Goal: Task Accomplishment & Management: Manage account settings

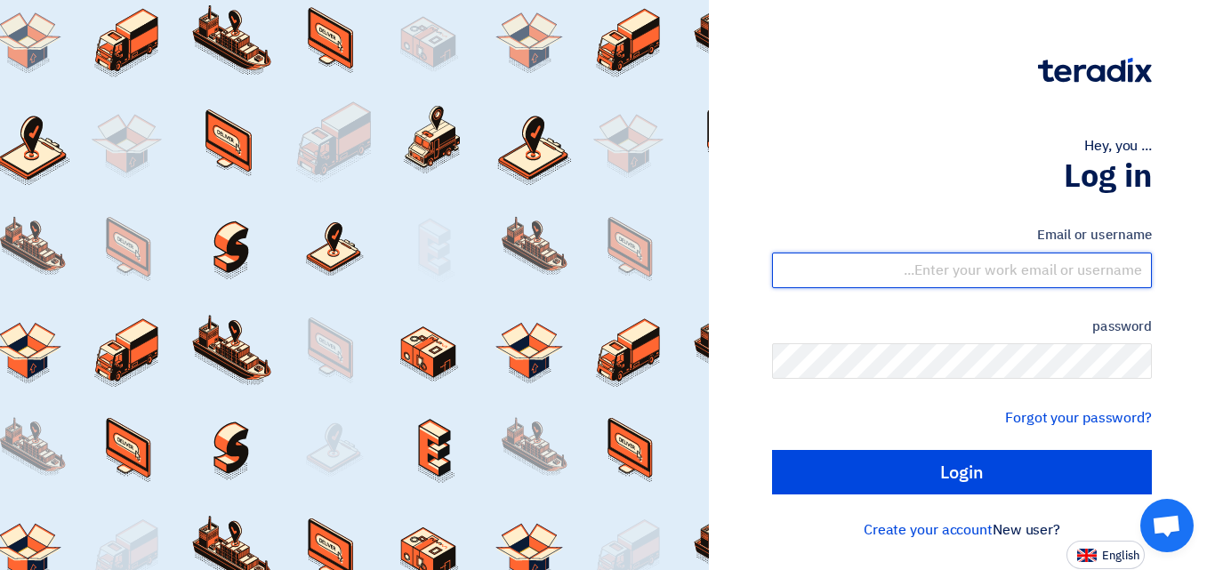
click at [974, 274] on input "text" at bounding box center [962, 271] width 380 height 36
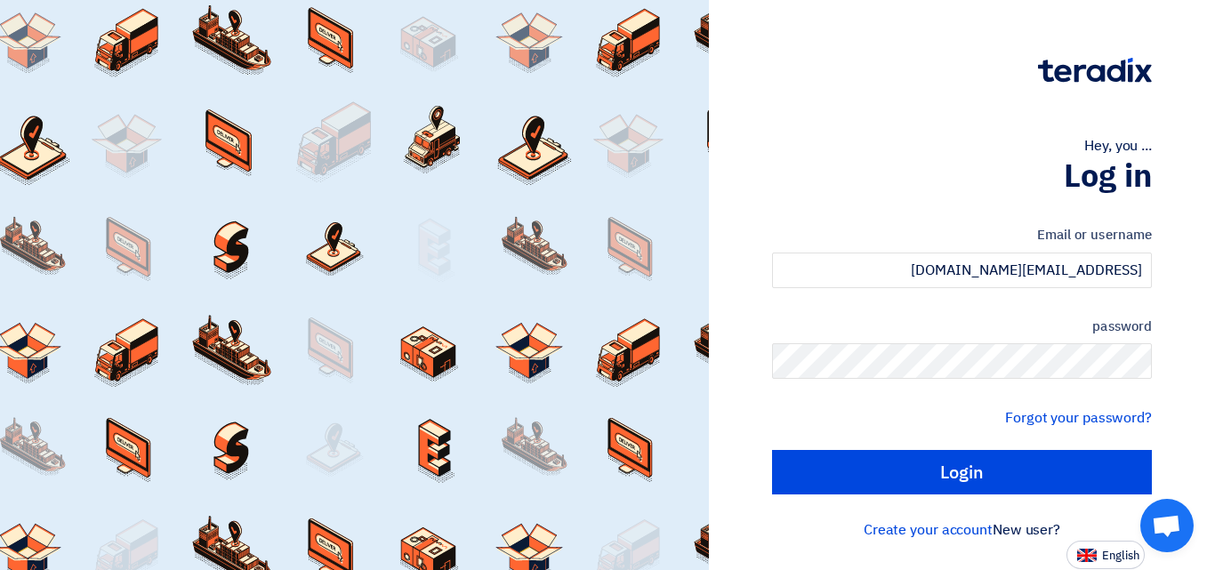
click at [1077, 310] on form "Email or username [PERSON_NAME][EMAIL_ADDRESS][DOMAIN_NAME] password Forgot you…" at bounding box center [962, 359] width 380 height 269
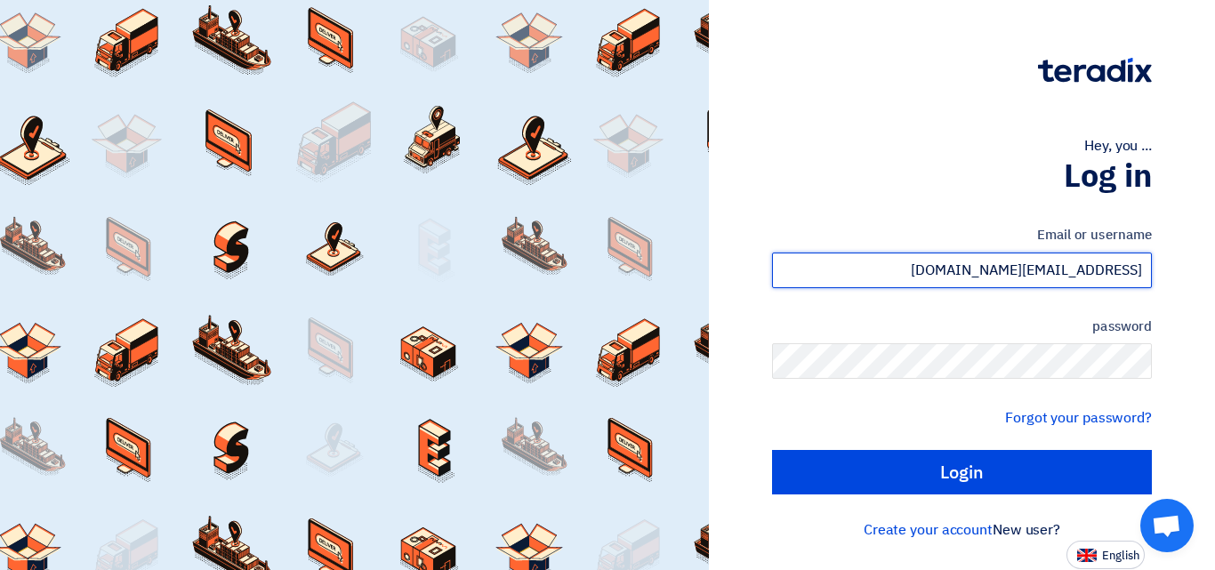
click at [1089, 266] on input "[EMAIL_ADDRESS][DOMAIN_NAME]" at bounding box center [962, 271] width 380 height 36
type input "i"
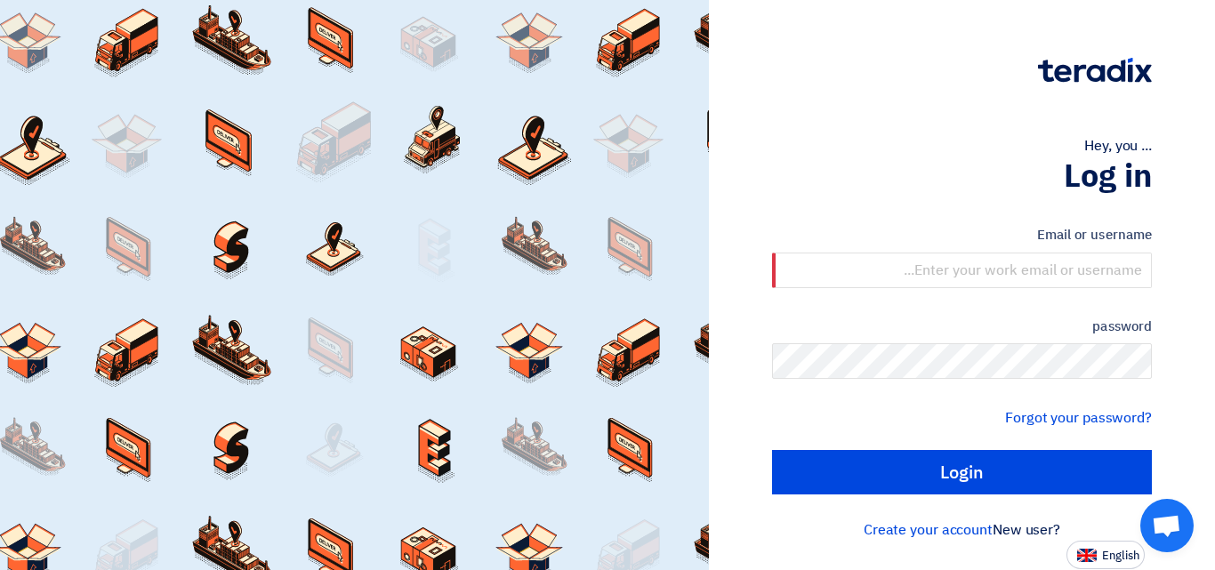
click at [1061, 326] on label "password" at bounding box center [962, 327] width 380 height 20
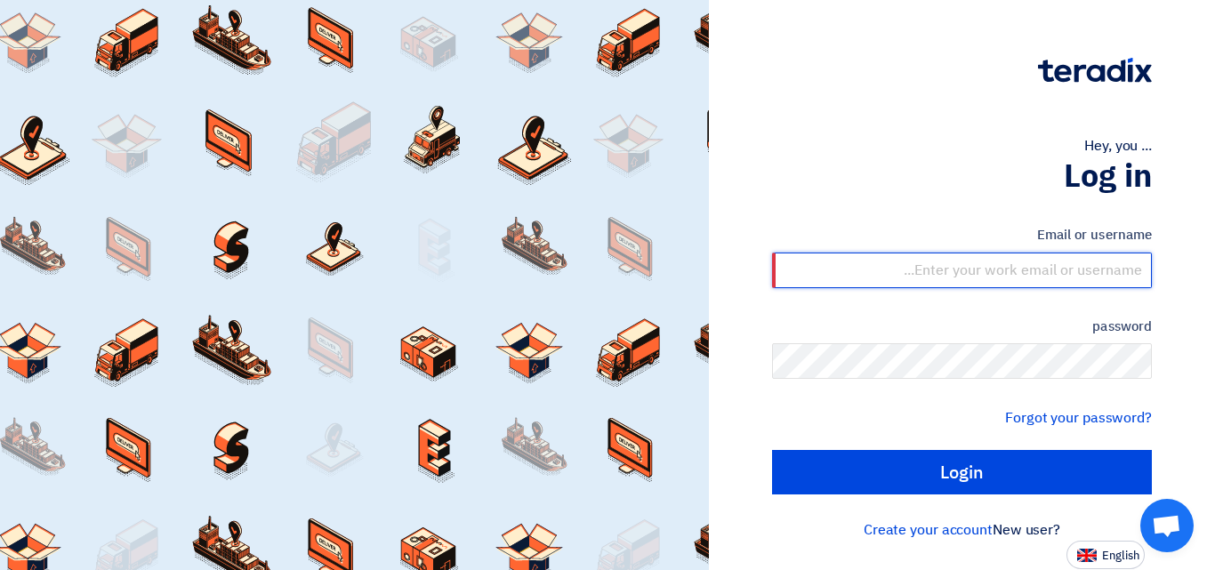
click at [1073, 269] on input "text" at bounding box center [962, 271] width 380 height 36
type input "[EMAIL_ADDRESS][DOMAIN_NAME]"
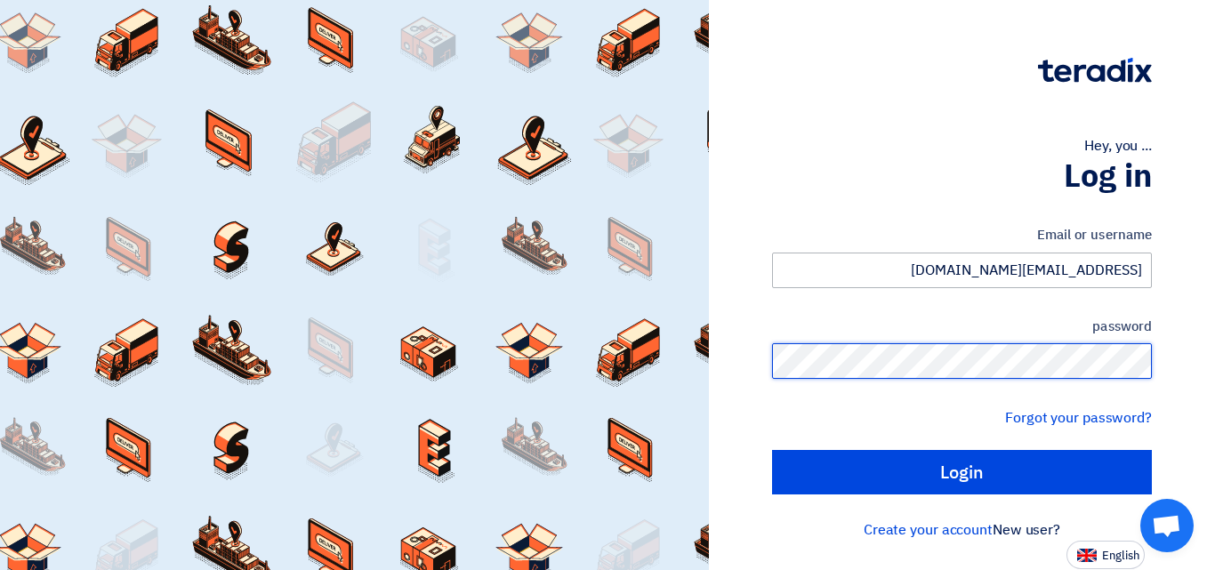
click at [772, 450] on input "Login" at bounding box center [962, 472] width 380 height 44
type input "Sign in"
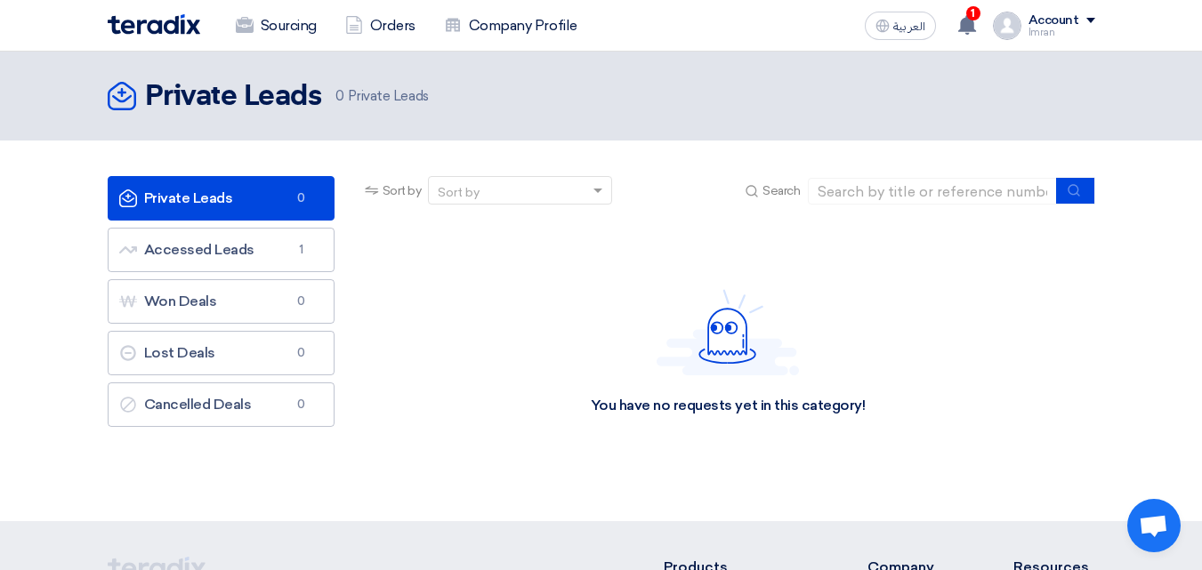
click at [210, 190] on link "Private Leads Private Leads 0" at bounding box center [221, 198] width 227 height 44
click at [1089, 18] on span at bounding box center [1090, 20] width 9 height 5
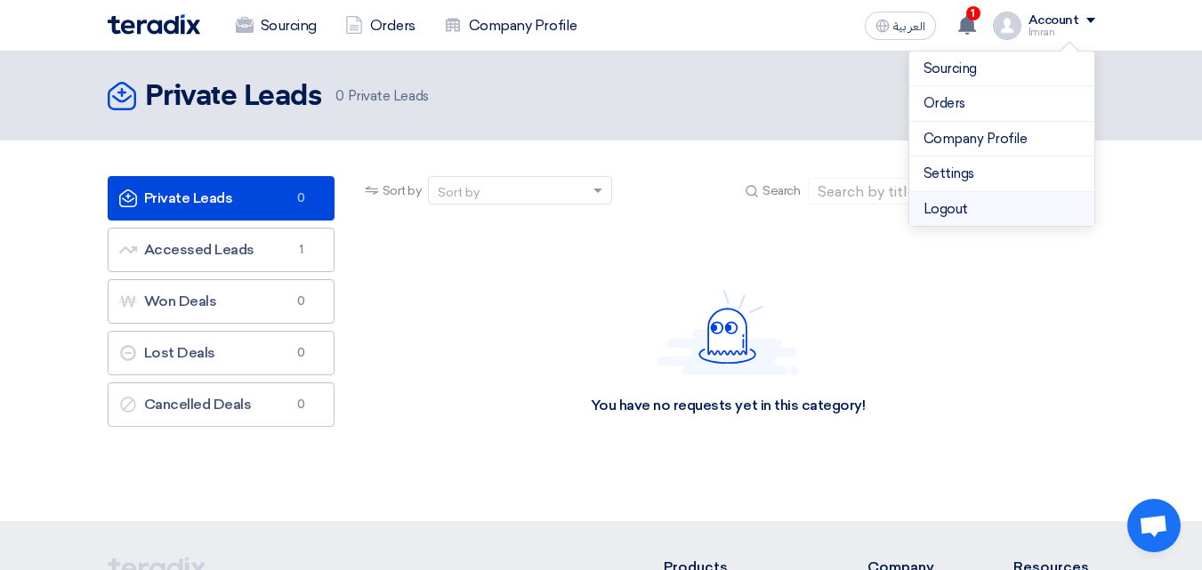
click at [945, 209] on li "Logout" at bounding box center [1001, 209] width 185 height 35
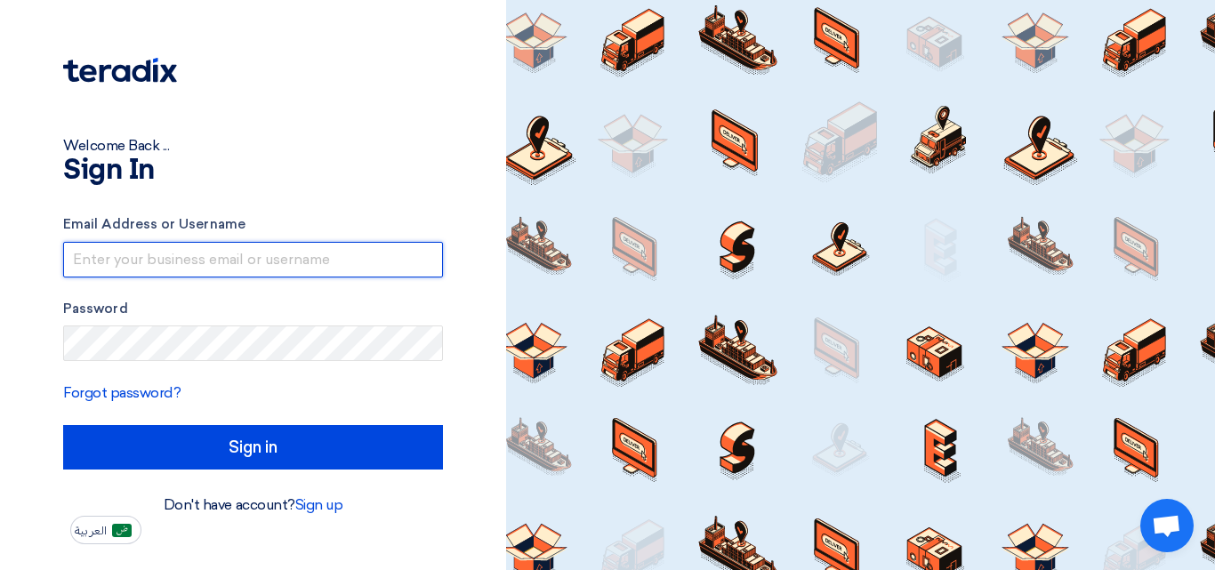
click at [199, 260] on input "text" at bounding box center [253, 260] width 380 height 36
type input "[EMAIL_ADDRESS][DOMAIN_NAME]"
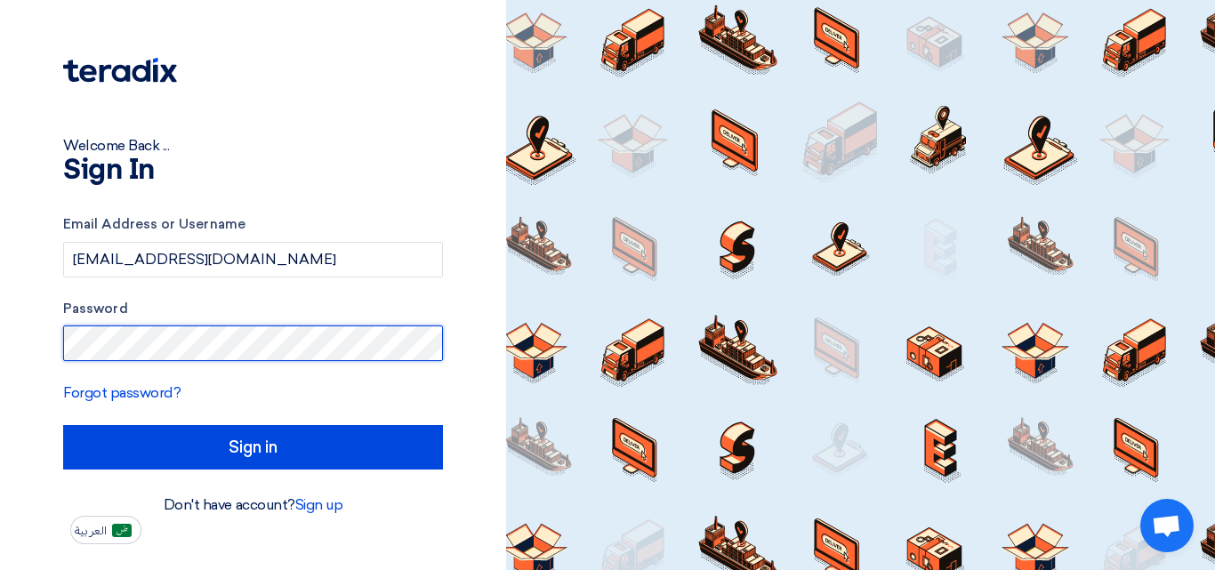
click at [63, 425] on input "Sign in" at bounding box center [253, 447] width 380 height 44
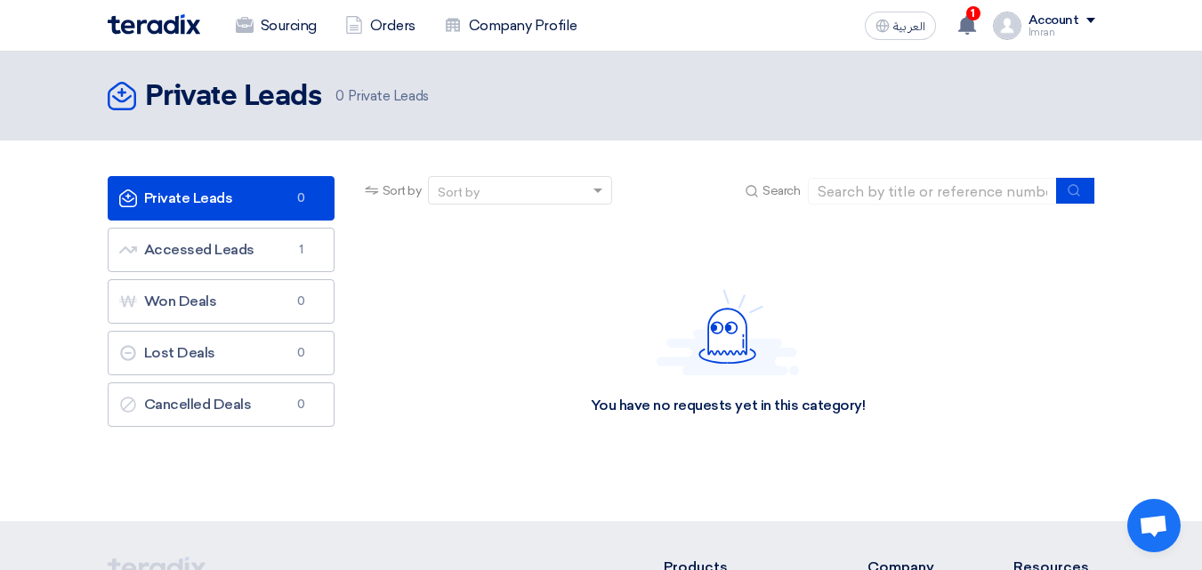
click at [1076, 21] on div "Account" at bounding box center [1053, 20] width 51 height 15
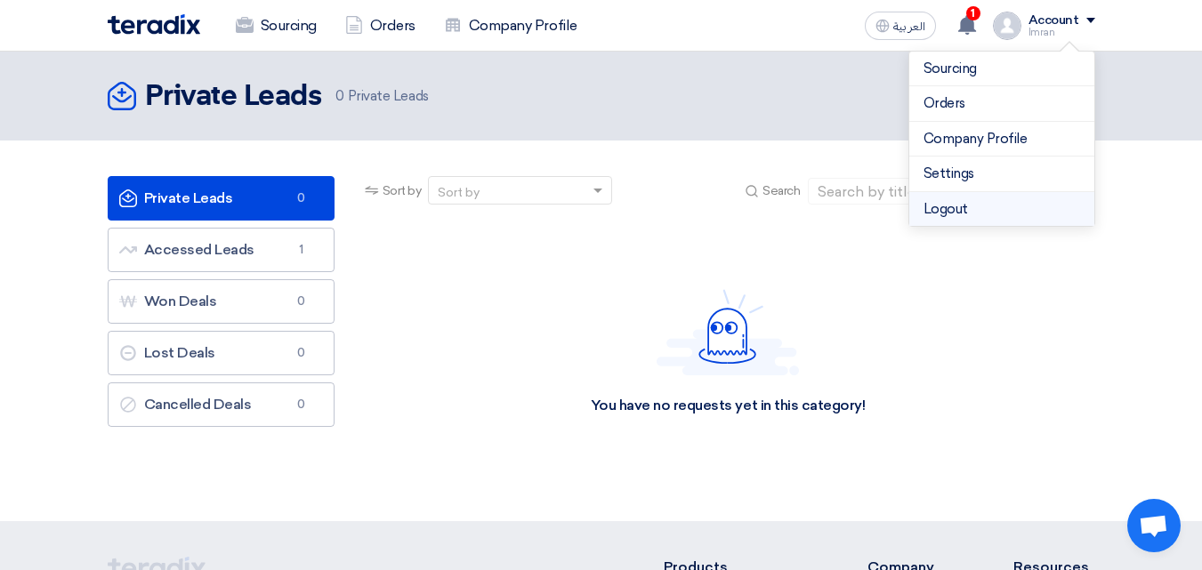
click at [938, 206] on li "Logout" at bounding box center [1001, 209] width 185 height 35
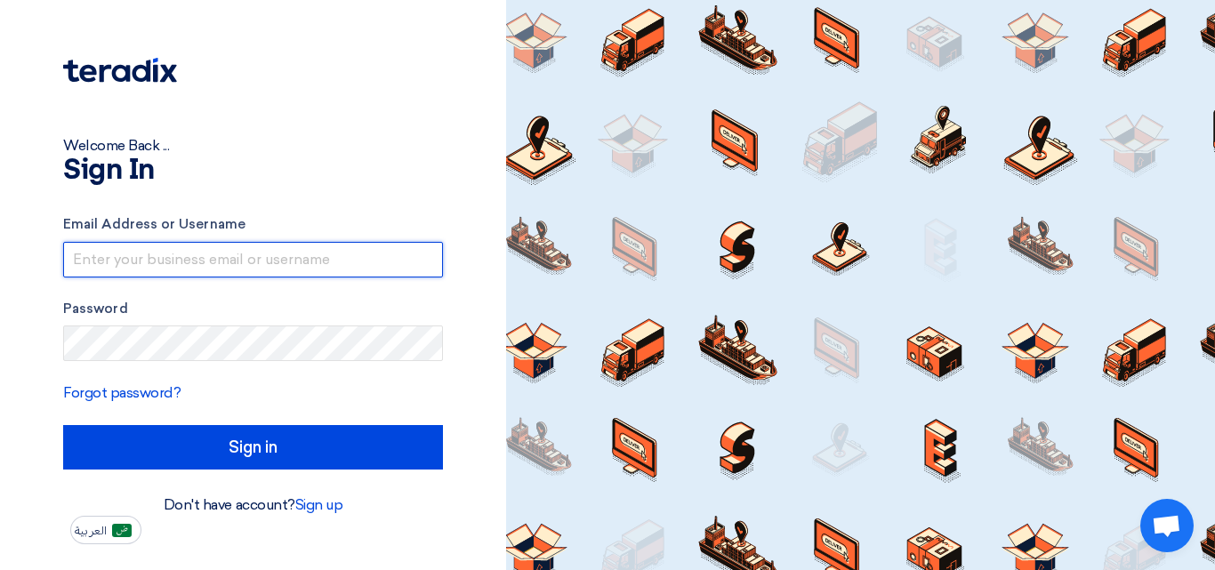
click at [269, 258] on input "text" at bounding box center [253, 260] width 380 height 36
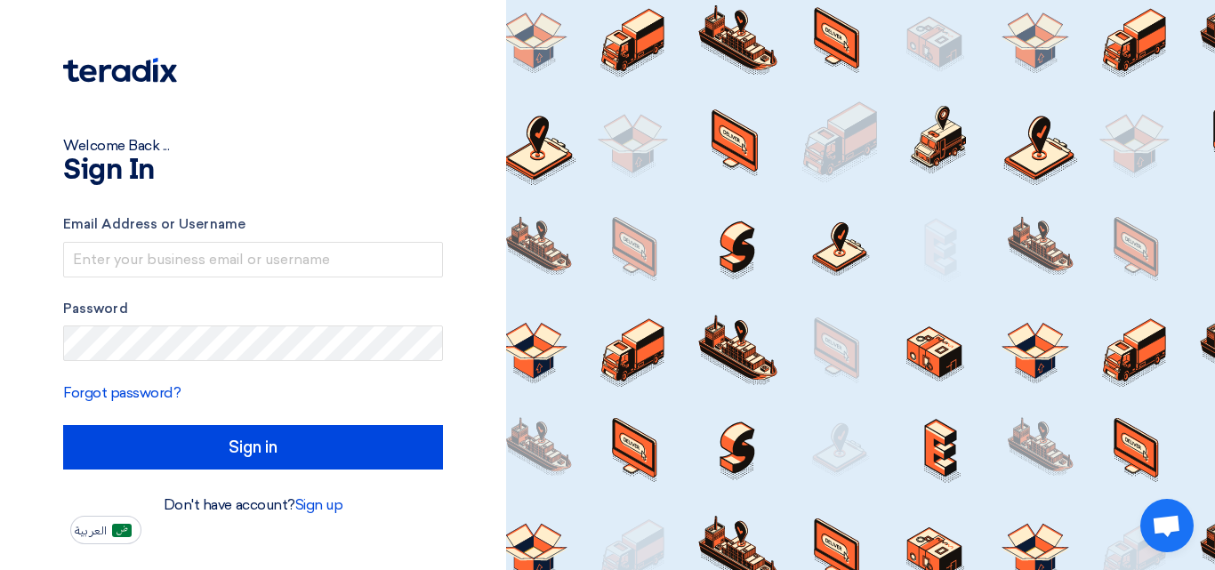
click at [422, 133] on div "Welcome Back ... Sign In Email Address or Username Password Forgot password? Si…" at bounding box center [252, 272] width 479 height 544
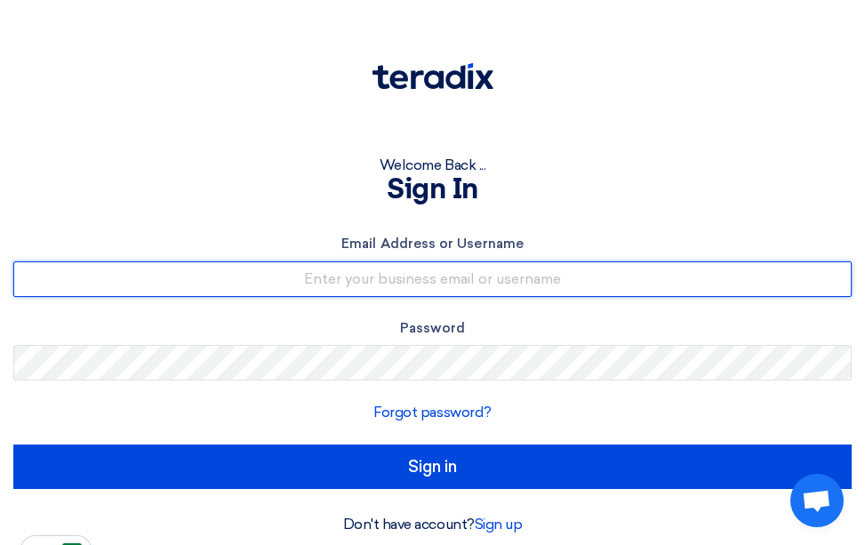
click at [422, 279] on input "text" at bounding box center [432, 279] width 839 height 36
type input "[EMAIL_ADDRESS][DOMAIN_NAME]"
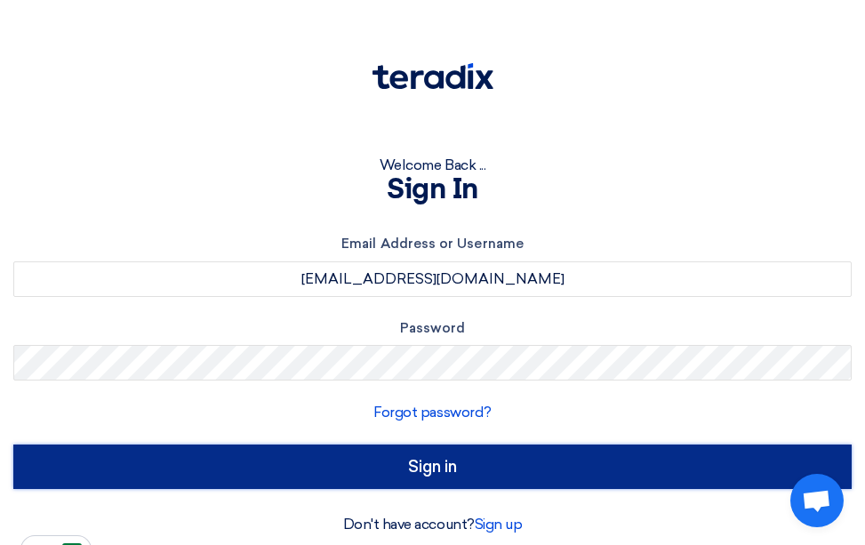
click at [301, 462] on input "Sign in" at bounding box center [432, 467] width 839 height 44
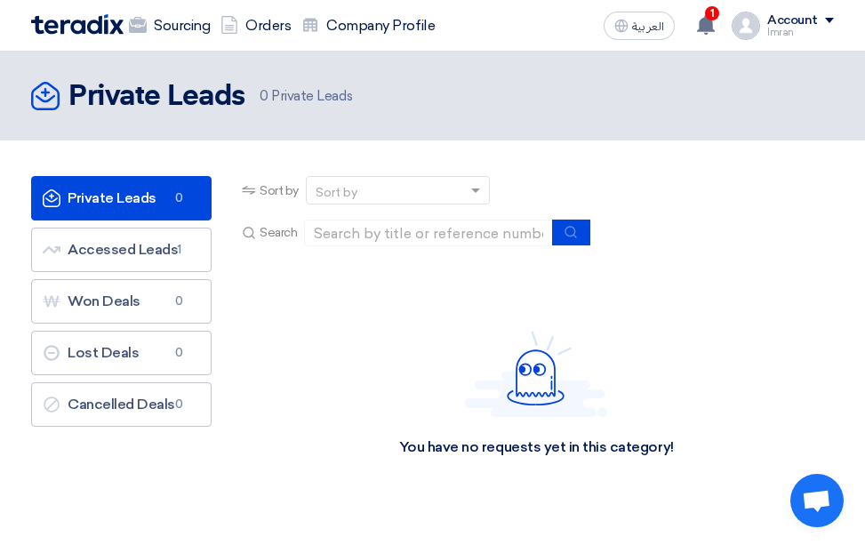
click at [824, 15] on div "Account" at bounding box center [801, 20] width 67 height 15
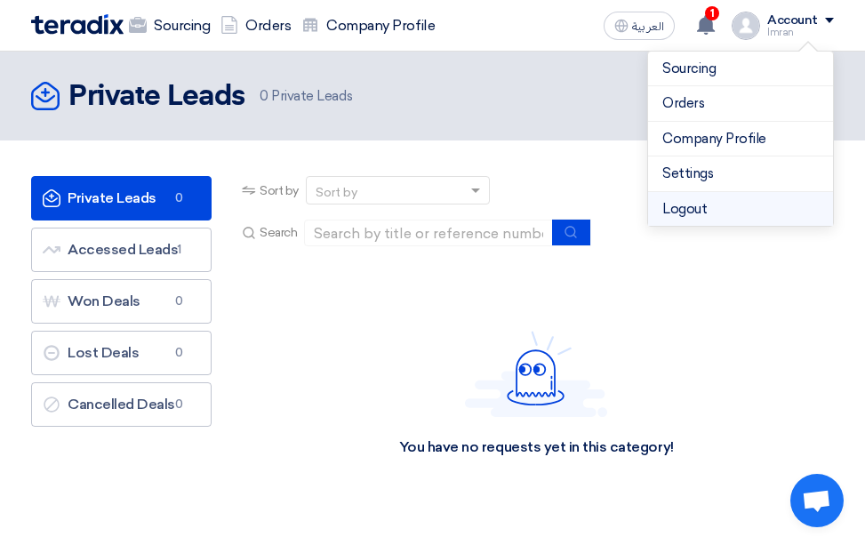
click at [696, 206] on li "Logout" at bounding box center [740, 209] width 185 height 35
